Goal: Information Seeking & Learning: Check status

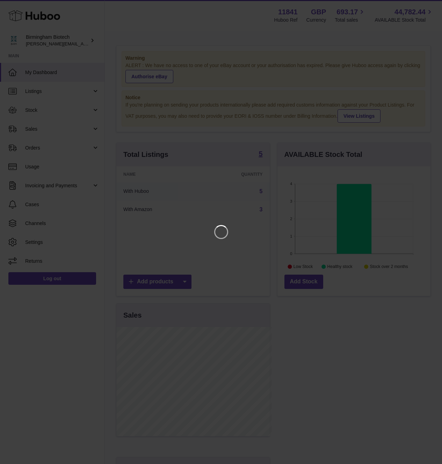
scroll to position [109, 156]
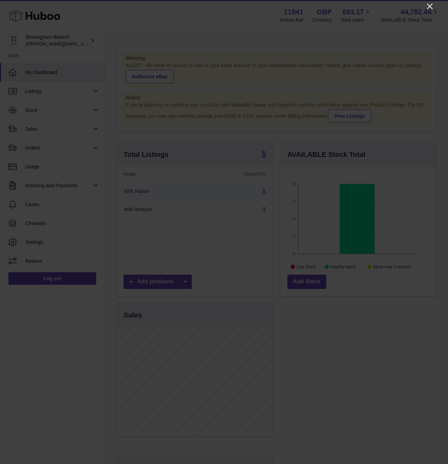
click at [431, 4] on icon "Close" at bounding box center [430, 6] width 6 height 6
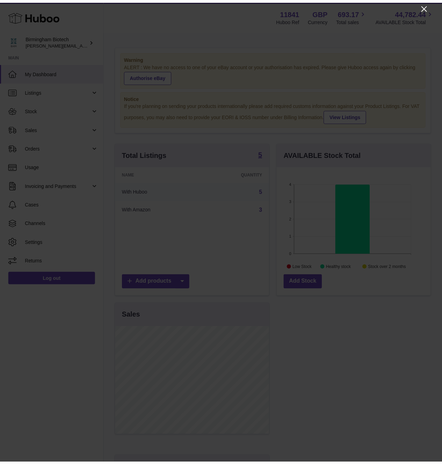
scroll to position [349609, 349564]
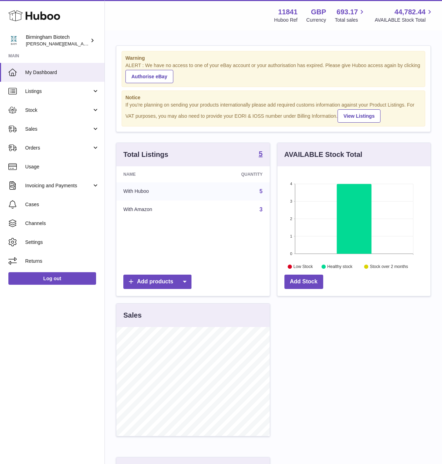
click at [154, 102] on div "If you're planning on sending your products internationally please add required…" at bounding box center [274, 112] width 296 height 21
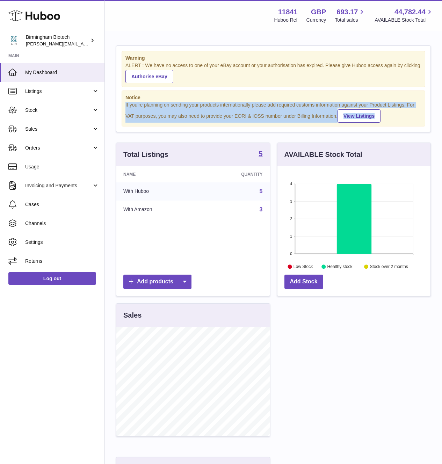
click at [154, 102] on div "If you're planning on sending your products internationally please add required…" at bounding box center [274, 112] width 296 height 21
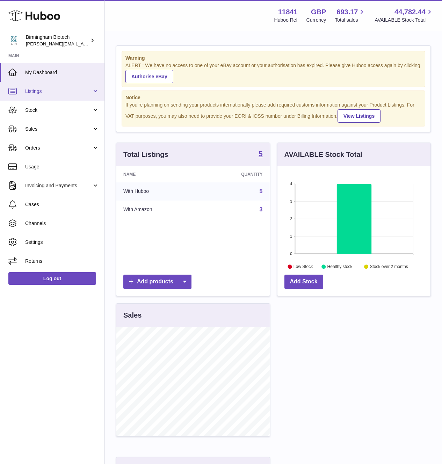
click at [57, 94] on link "Listings" at bounding box center [52, 91] width 105 height 19
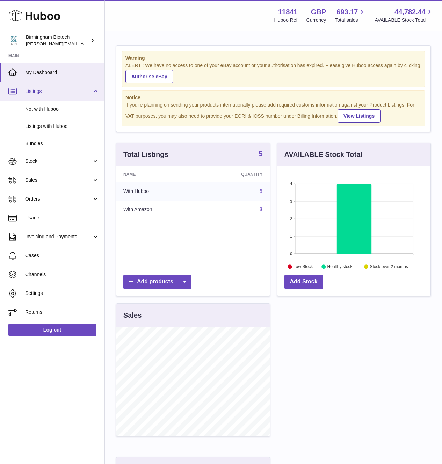
click at [57, 94] on link "Listings" at bounding box center [52, 91] width 105 height 19
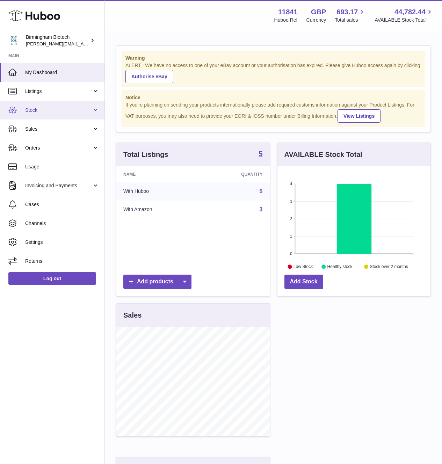
click at [51, 112] on span "Stock" at bounding box center [58, 110] width 67 height 7
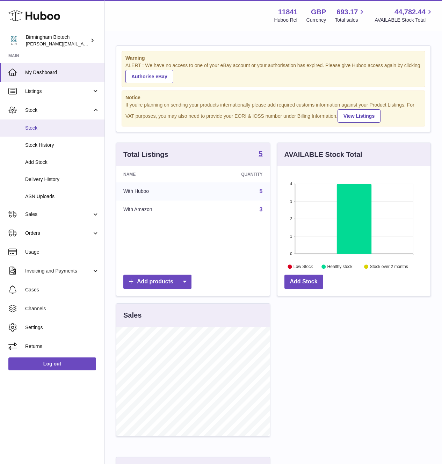
click at [40, 130] on span "Stock" at bounding box center [62, 128] width 74 height 7
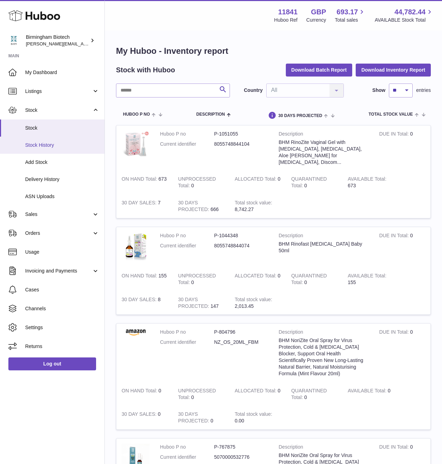
click at [57, 145] on span "Stock History" at bounding box center [62, 145] width 74 height 7
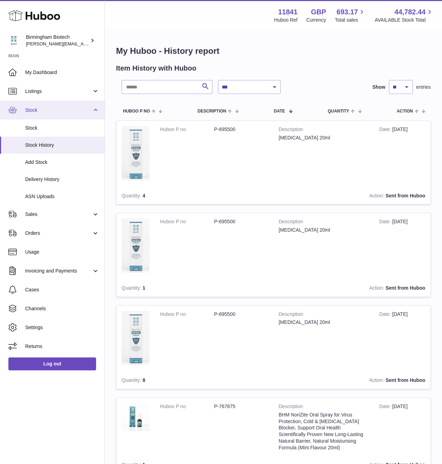
click at [68, 114] on link "Stock" at bounding box center [52, 110] width 105 height 19
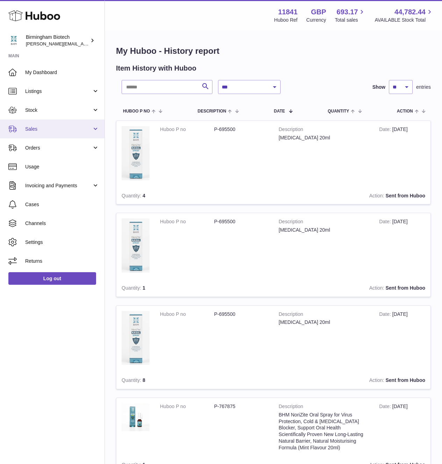
click at [61, 131] on span "Sales" at bounding box center [58, 129] width 67 height 7
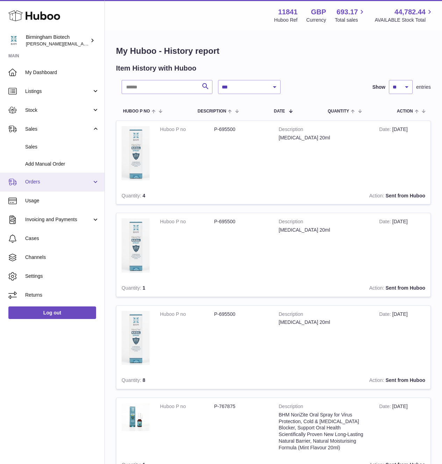
click at [39, 183] on span "Orders" at bounding box center [58, 182] width 67 height 7
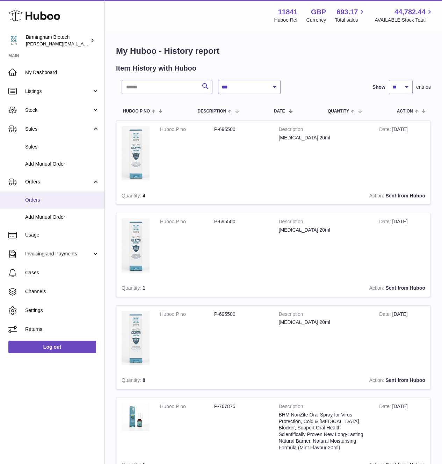
click at [38, 199] on span "Orders" at bounding box center [62, 200] width 74 height 7
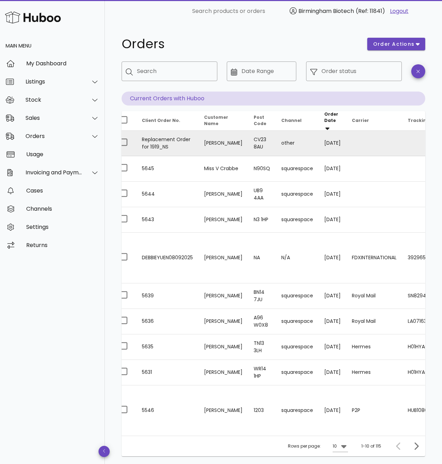
scroll to position [0, 14]
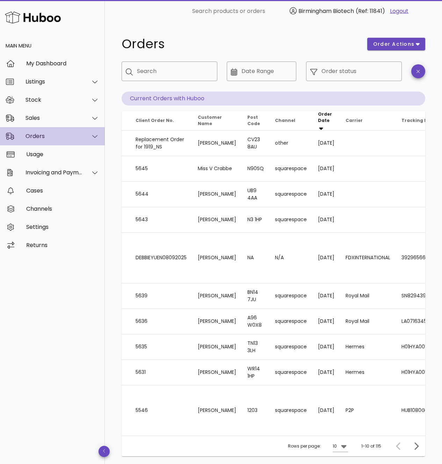
click at [96, 140] on div at bounding box center [91, 136] width 17 height 17
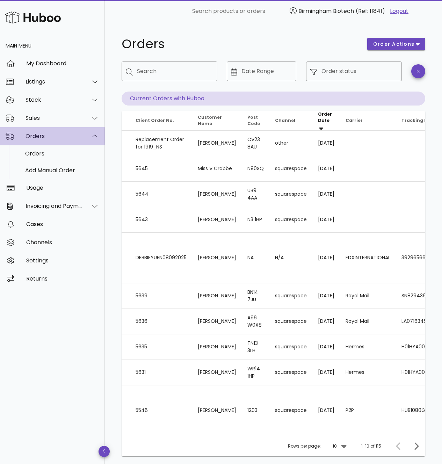
click at [96, 140] on div at bounding box center [91, 136] width 17 height 17
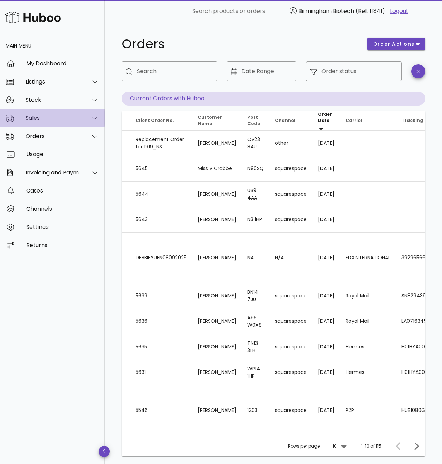
click at [92, 121] on div at bounding box center [91, 117] width 17 height 17
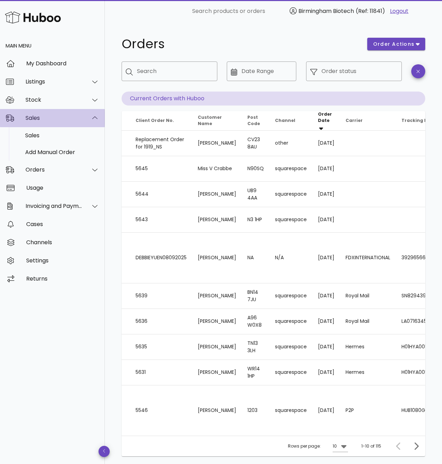
click at [92, 121] on div at bounding box center [91, 117] width 17 height 17
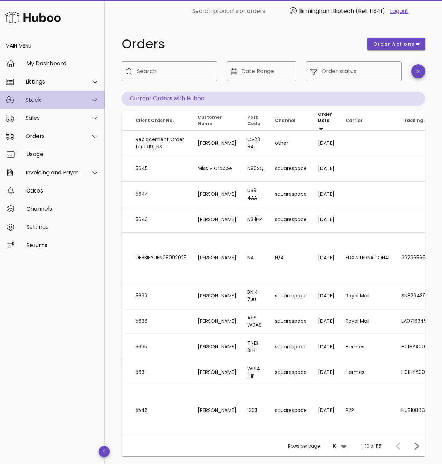
click at [89, 99] on div at bounding box center [91, 99] width 17 height 17
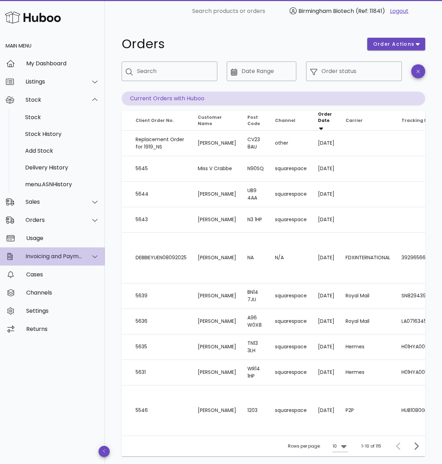
click at [97, 260] on div at bounding box center [91, 256] width 17 height 17
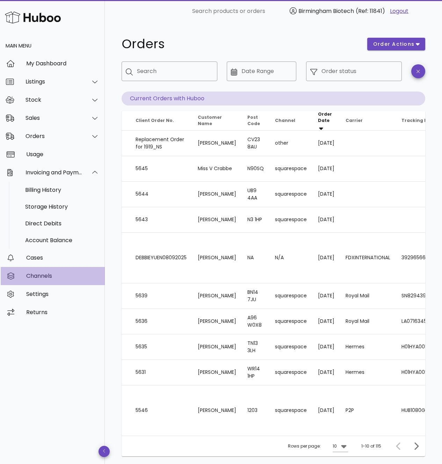
click at [29, 275] on div "Channels" at bounding box center [62, 276] width 73 height 7
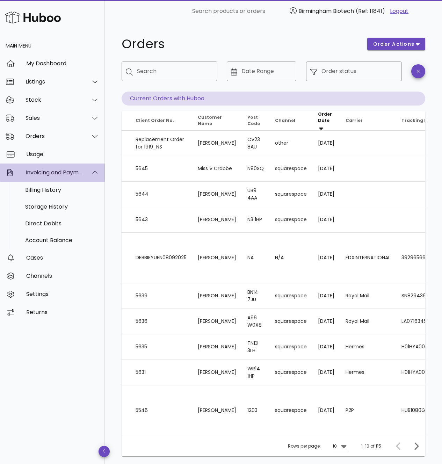
click at [98, 171] on div at bounding box center [95, 173] width 9 height 6
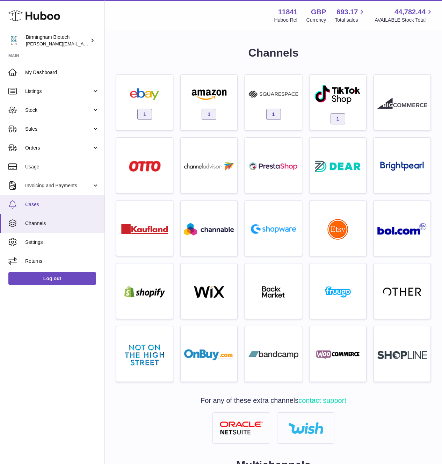
click at [35, 201] on span "Cases" at bounding box center [62, 204] width 74 height 7
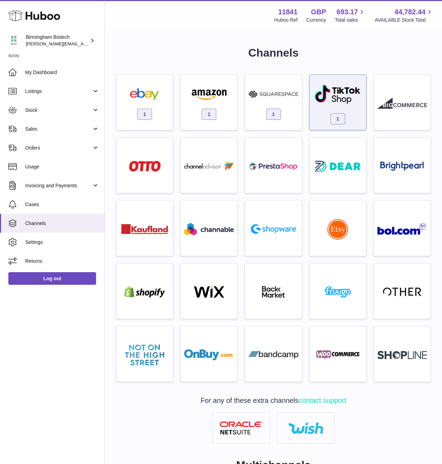
click at [333, 90] on img at bounding box center [337, 94] width 47 height 20
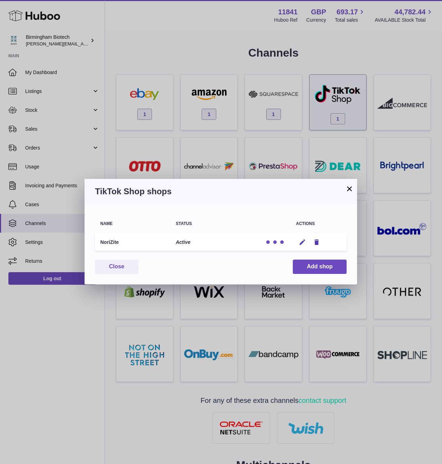
click at [333, 90] on div "× TikTok Shop shops Name Status Actions NoriZite Active Edit Remove You have no…" at bounding box center [221, 232] width 442 height 464
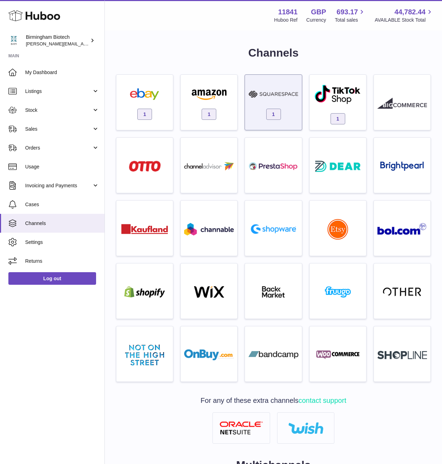
click at [285, 93] on img at bounding box center [274, 94] width 50 height 12
click at [285, 93] on div at bounding box center [221, 232] width 442 height 464
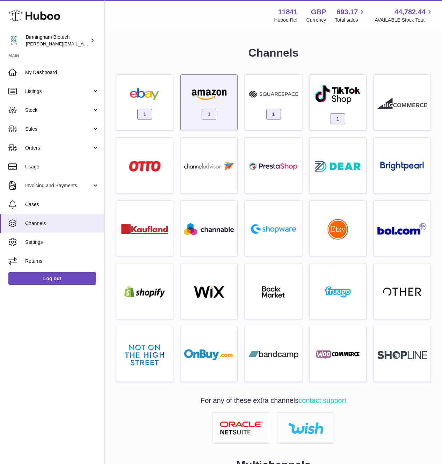
click at [222, 99] on img at bounding box center [209, 94] width 50 height 12
click at [222, 99] on div at bounding box center [221, 232] width 442 height 464
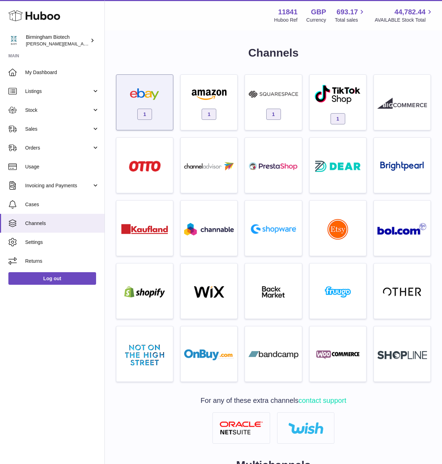
click at [144, 94] on img at bounding box center [145, 94] width 50 height 12
click at [144, 94] on div at bounding box center [221, 232] width 442 height 464
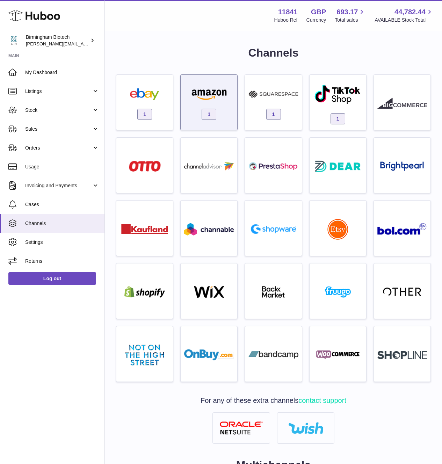
click at [192, 97] on img at bounding box center [209, 94] width 50 height 12
click at [192, 97] on div at bounding box center [221, 232] width 442 height 464
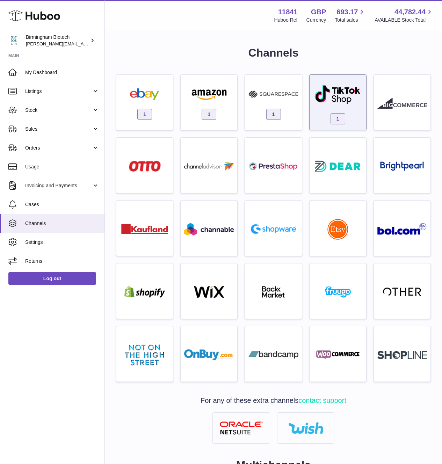
click at [329, 87] on img at bounding box center [337, 94] width 47 height 20
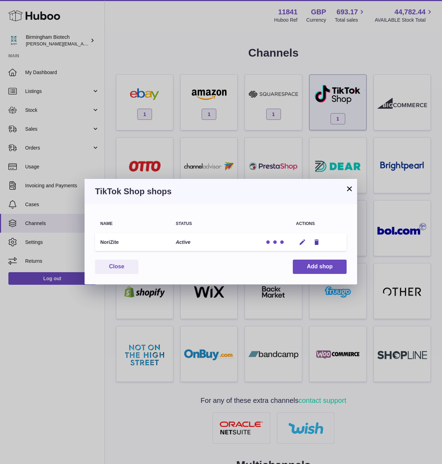
click at [329, 87] on div "× TikTok Shop shops Name Status Actions NoriZite Active Edit Remove You have no…" at bounding box center [221, 232] width 442 height 464
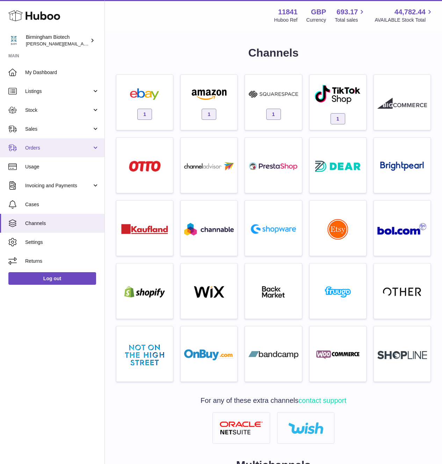
click at [63, 145] on span "Orders" at bounding box center [58, 148] width 67 height 7
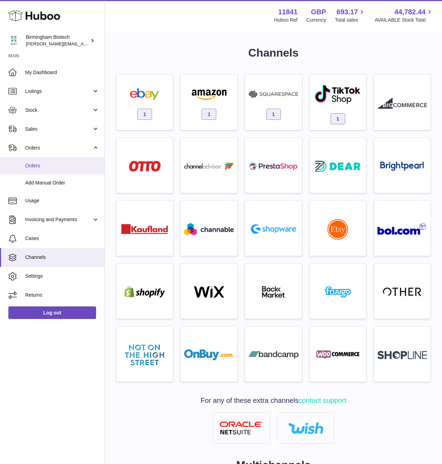
click at [30, 162] on link "Orders" at bounding box center [52, 165] width 105 height 17
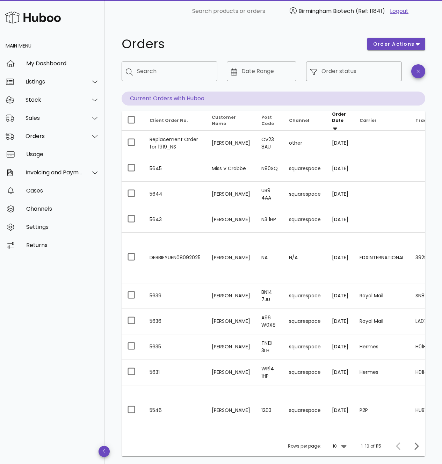
click at [289, 118] on span "Channel" at bounding box center [299, 121] width 20 height 6
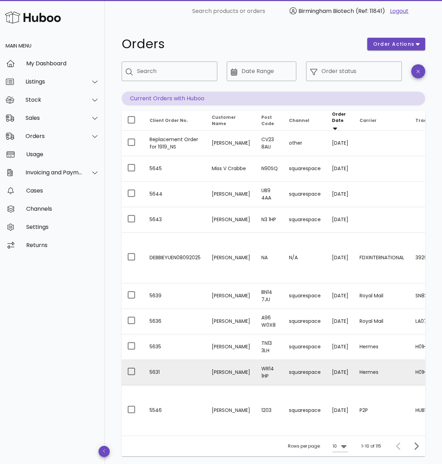
scroll to position [1, 0]
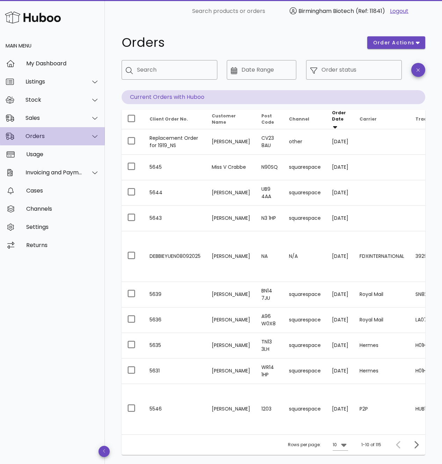
click at [99, 134] on div "Orders" at bounding box center [52, 136] width 105 height 18
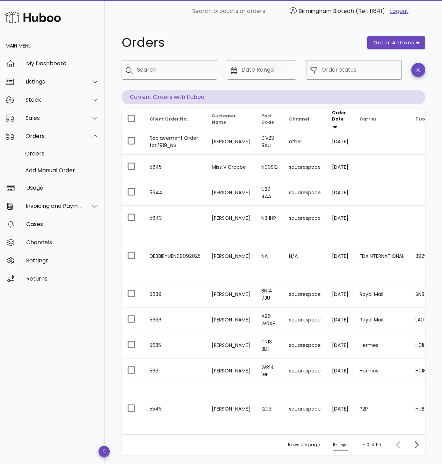
scroll to position [0, 111]
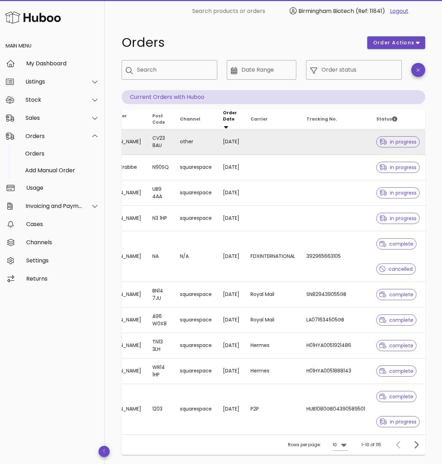
click at [359, 140] on td at bounding box center [336, 142] width 70 height 26
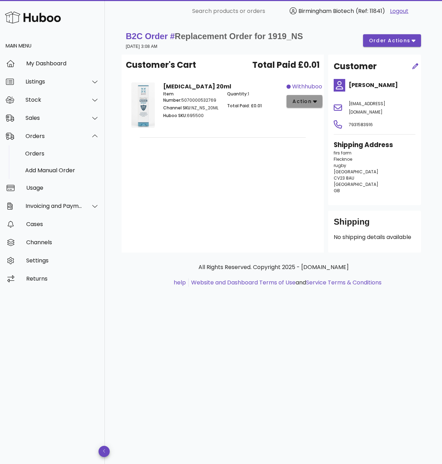
click at [307, 101] on span "action" at bounding box center [302, 101] width 20 height 7
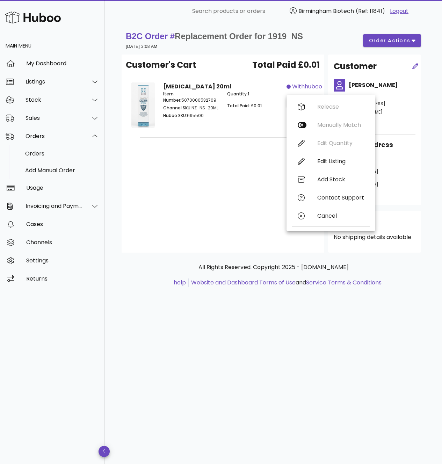
click at [242, 170] on div "Customer's Cart Total Paid £0.01 [MEDICAL_DATA] 20ml Item Number: 5070000532769…" at bounding box center [223, 154] width 202 height 198
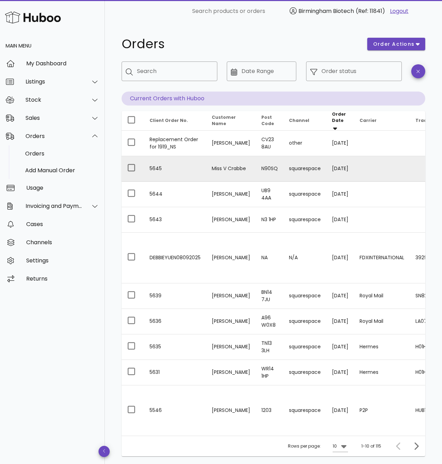
click at [182, 166] on td "5645" at bounding box center [175, 169] width 62 height 26
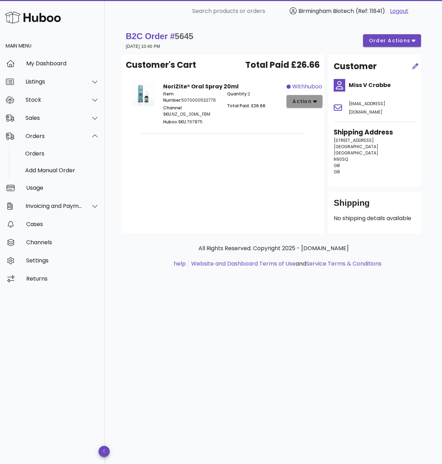
click at [315, 101] on icon "button" at bounding box center [315, 102] width 4 height 2
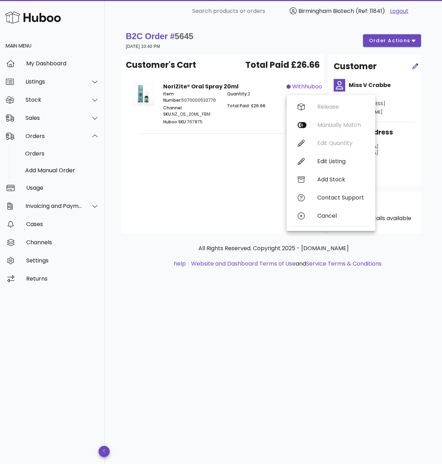
click at [222, 183] on div "Customer's Cart Total Paid £26.66 NoriZite® Oral Spray 20ml Item Number: 507000…" at bounding box center [223, 144] width 202 height 179
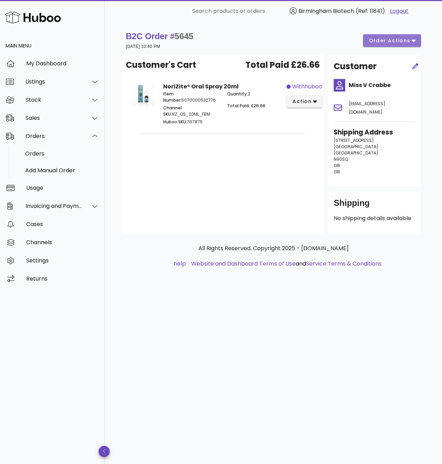
click at [402, 38] on span "order actions" at bounding box center [390, 40] width 42 height 7
click at [190, 156] on div "Customer's Cart Total Paid £26.66 NoriZite® Oral Spray 20ml Item Number: 507000…" at bounding box center [223, 144] width 202 height 179
click at [299, 85] on span "withhuboo" at bounding box center [307, 87] width 30 height 8
click at [259, 141] on div "Customer's Cart Total Paid £26.66 NoriZite® Oral Spray 20ml Item Number: 507000…" at bounding box center [223, 144] width 202 height 179
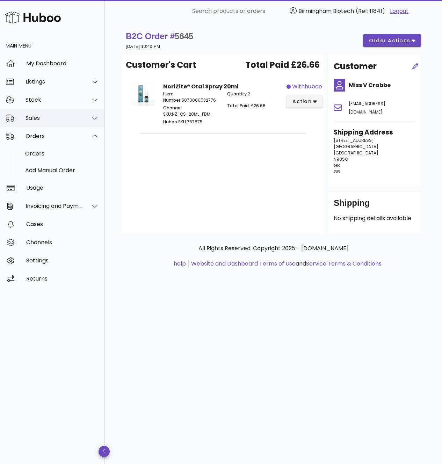
click at [70, 120] on div "Sales" at bounding box center [54, 118] width 57 height 7
click at [59, 129] on div "Sales" at bounding box center [62, 135] width 74 height 15
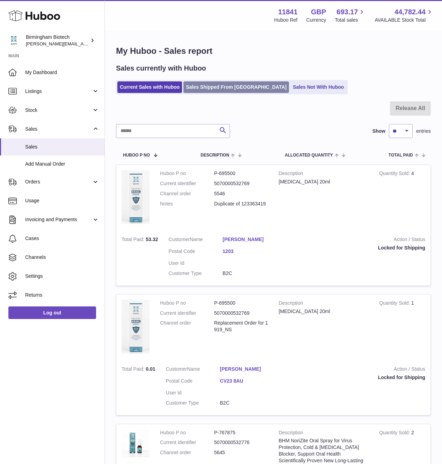
click at [211, 86] on link "Sales Shipped From [GEOGRAPHIC_DATA]" at bounding box center [237, 87] width 106 height 12
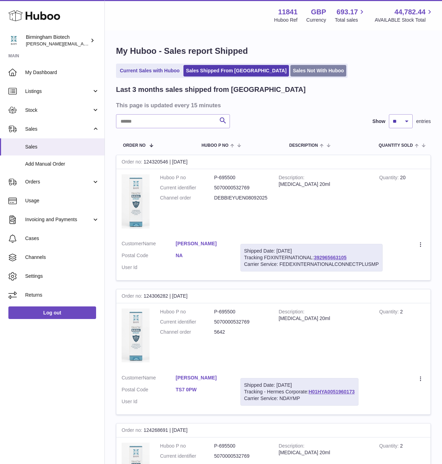
click at [291, 74] on link "Sales Not With Huboo" at bounding box center [319, 71] width 56 height 12
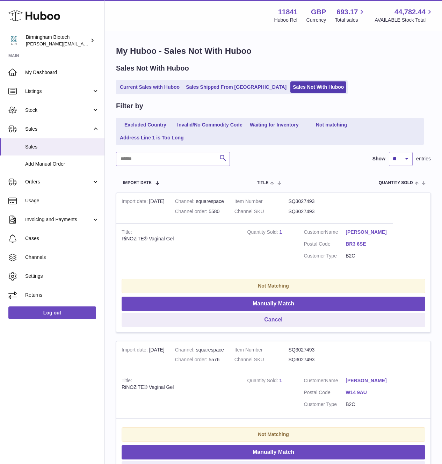
click at [221, 76] on div "Sales Not With Huboo Current Sales with Huboo Sales Shipped From Huboo Sales No…" at bounding box center [273, 79] width 315 height 31
click at [219, 83] on link "Sales Shipped From [GEOGRAPHIC_DATA]" at bounding box center [237, 87] width 106 height 12
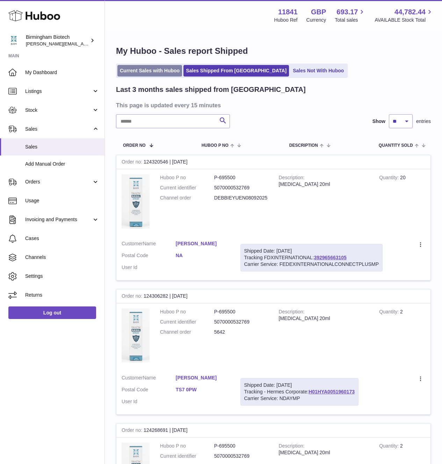
click at [133, 73] on link "Current Sales with Huboo" at bounding box center [150, 71] width 65 height 12
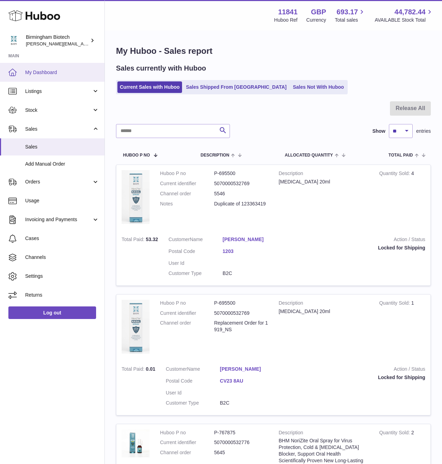
click at [45, 75] on span "My Dashboard" at bounding box center [62, 72] width 74 height 7
